Goal: Communication & Community: Participate in discussion

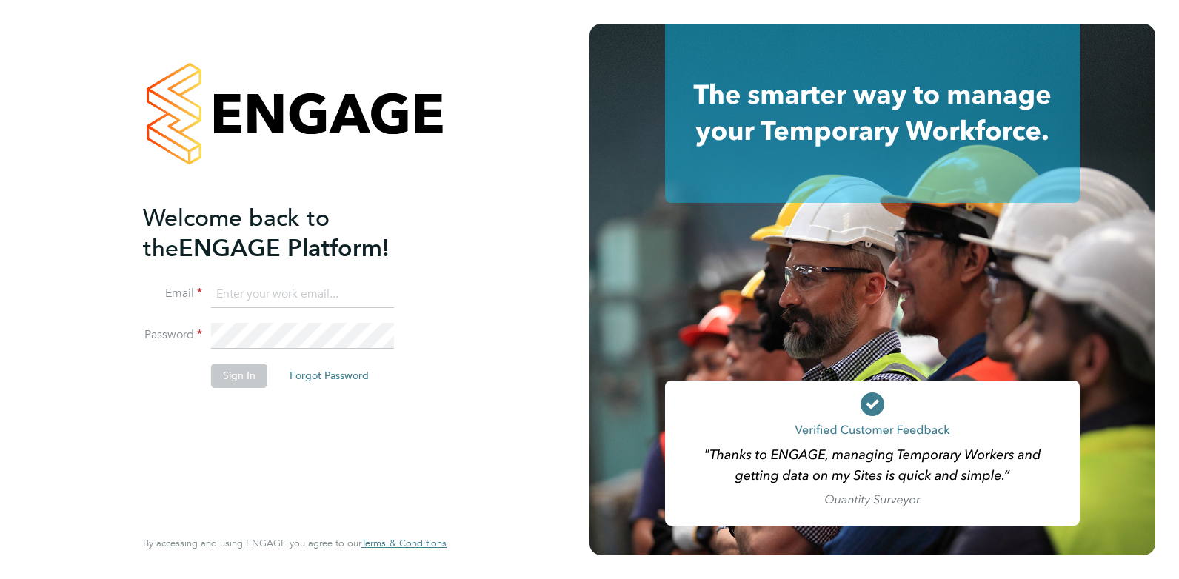
type input "[EMAIL_ADDRESS][DOMAIN_NAME]"
click at [225, 380] on button "Sign In" at bounding box center [239, 376] width 56 height 24
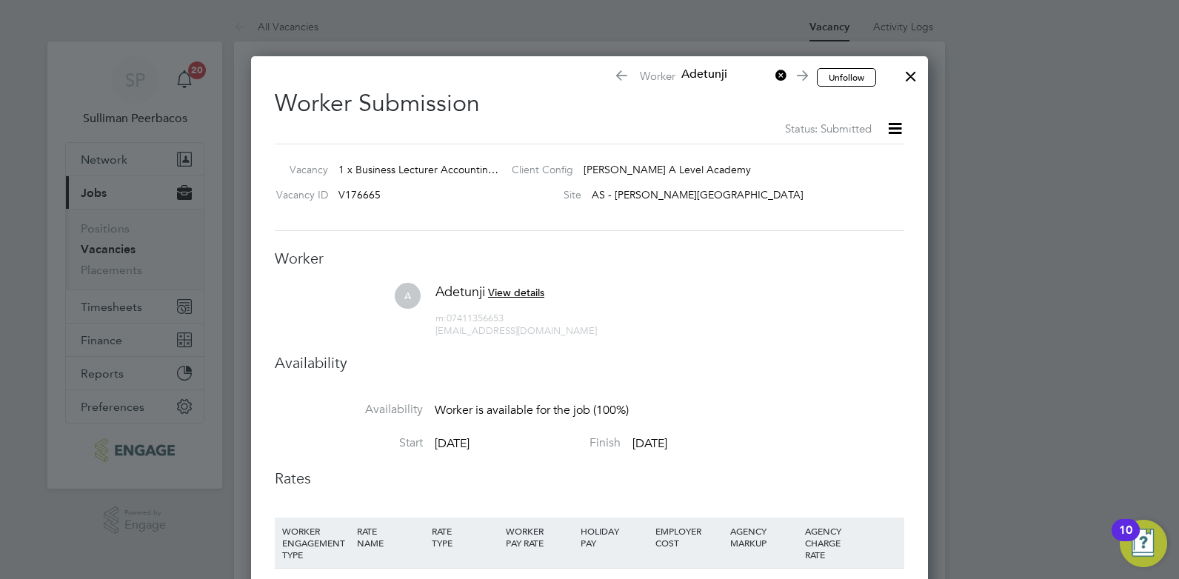
click at [909, 73] on div at bounding box center [911, 72] width 27 height 27
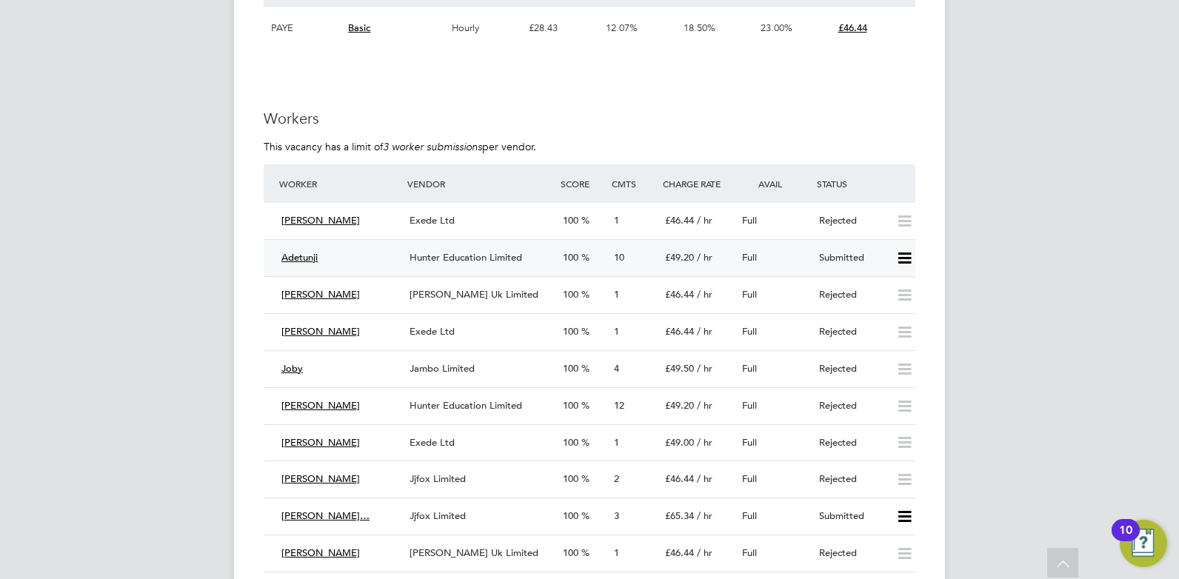
click at [452, 256] on span "Hunter Education Limited" at bounding box center [466, 257] width 113 height 13
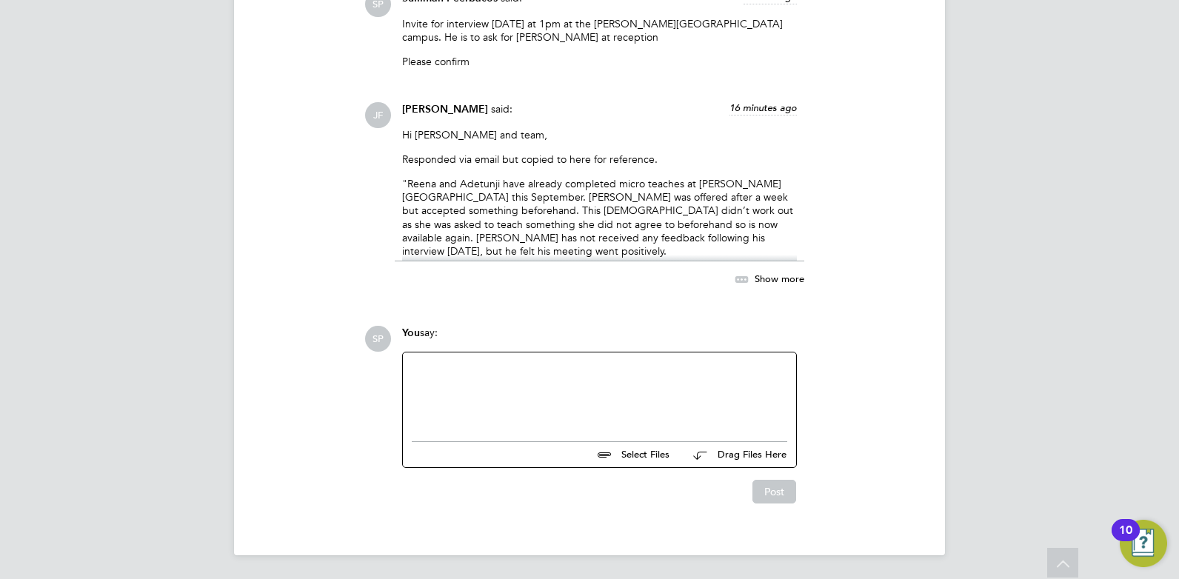
click at [513, 389] on div at bounding box center [599, 393] width 375 height 64
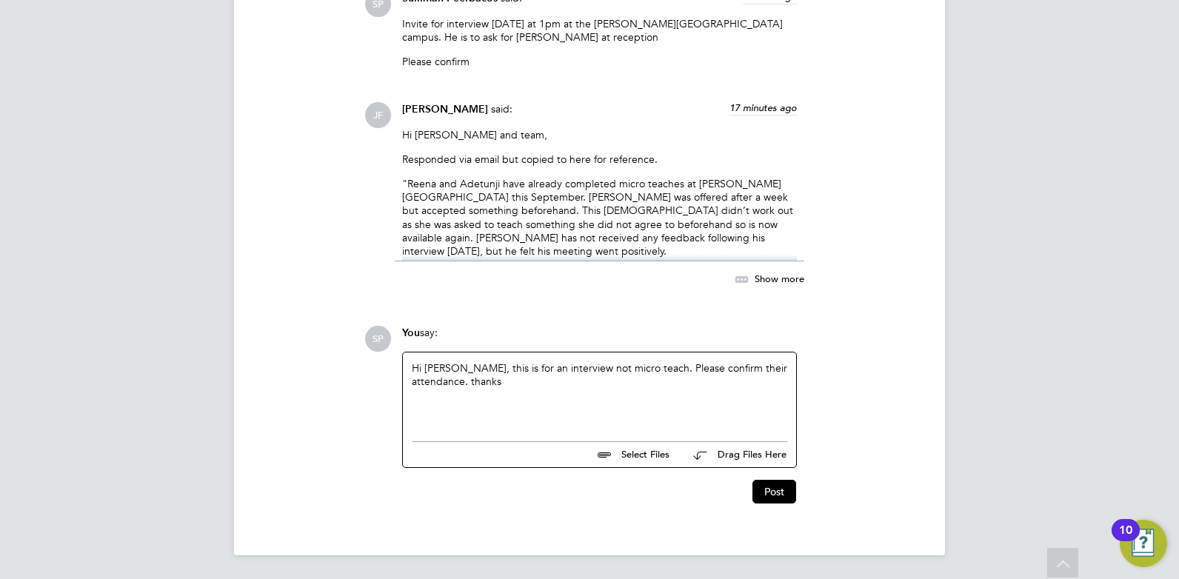
click at [560, 364] on div "Hi James, this is for an interview not micro teach. Please confirm their attend…" at bounding box center [599, 393] width 375 height 64
click at [435, 378] on div "Hi James, this is for an interview with the manager of the area and not micro t…" at bounding box center [599, 393] width 375 height 64
click at [781, 498] on button "Post" at bounding box center [774, 492] width 44 height 24
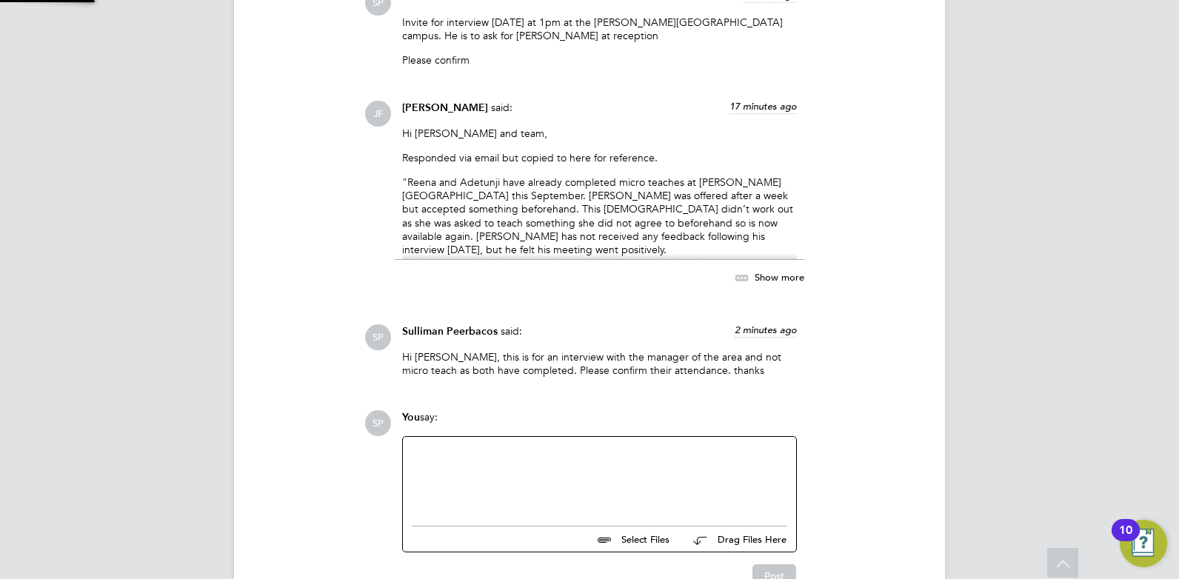
scroll to position [2597, 0]
